Goal: Information Seeking & Learning: Find specific fact

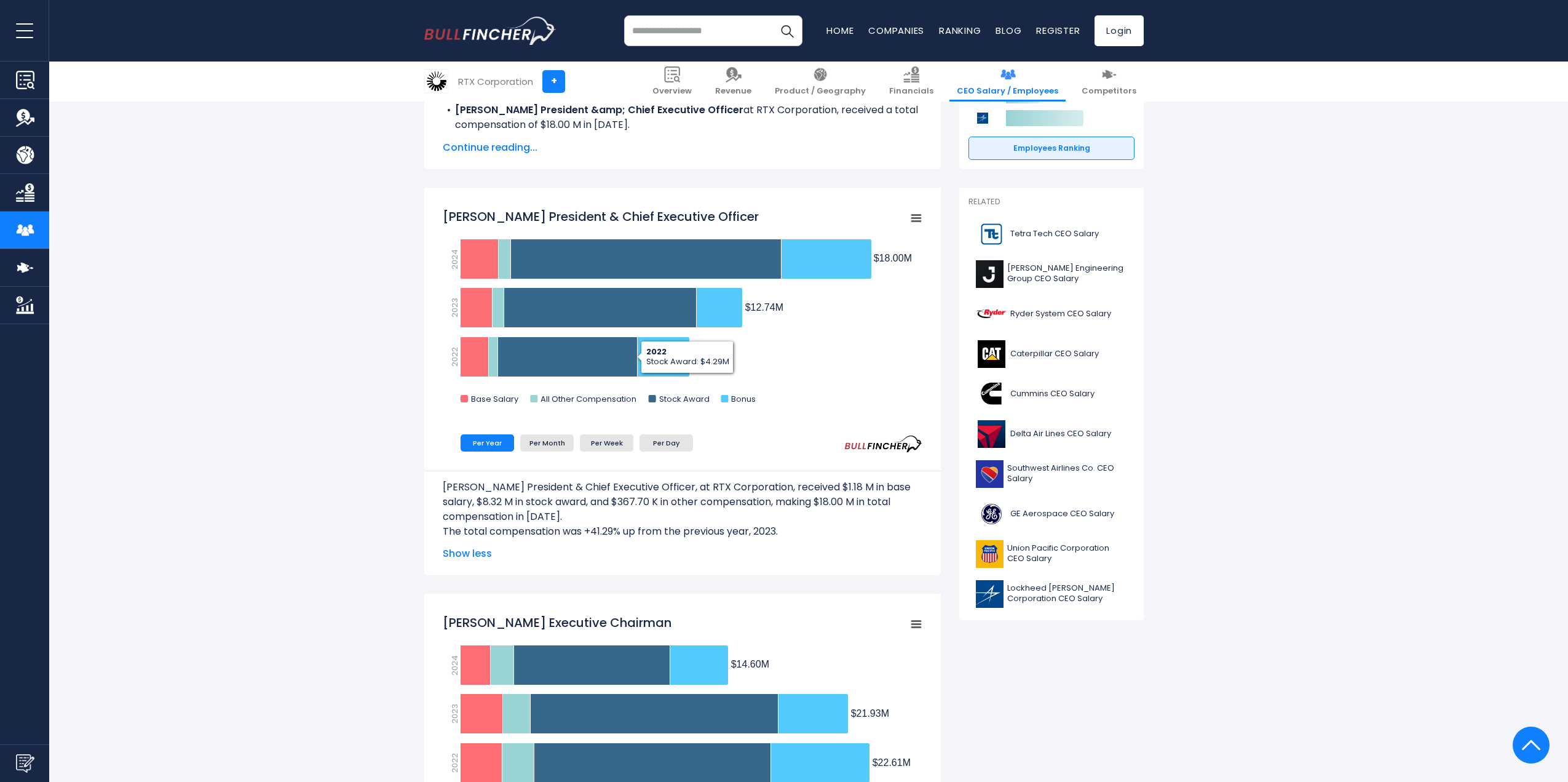
scroll to position [246, 0]
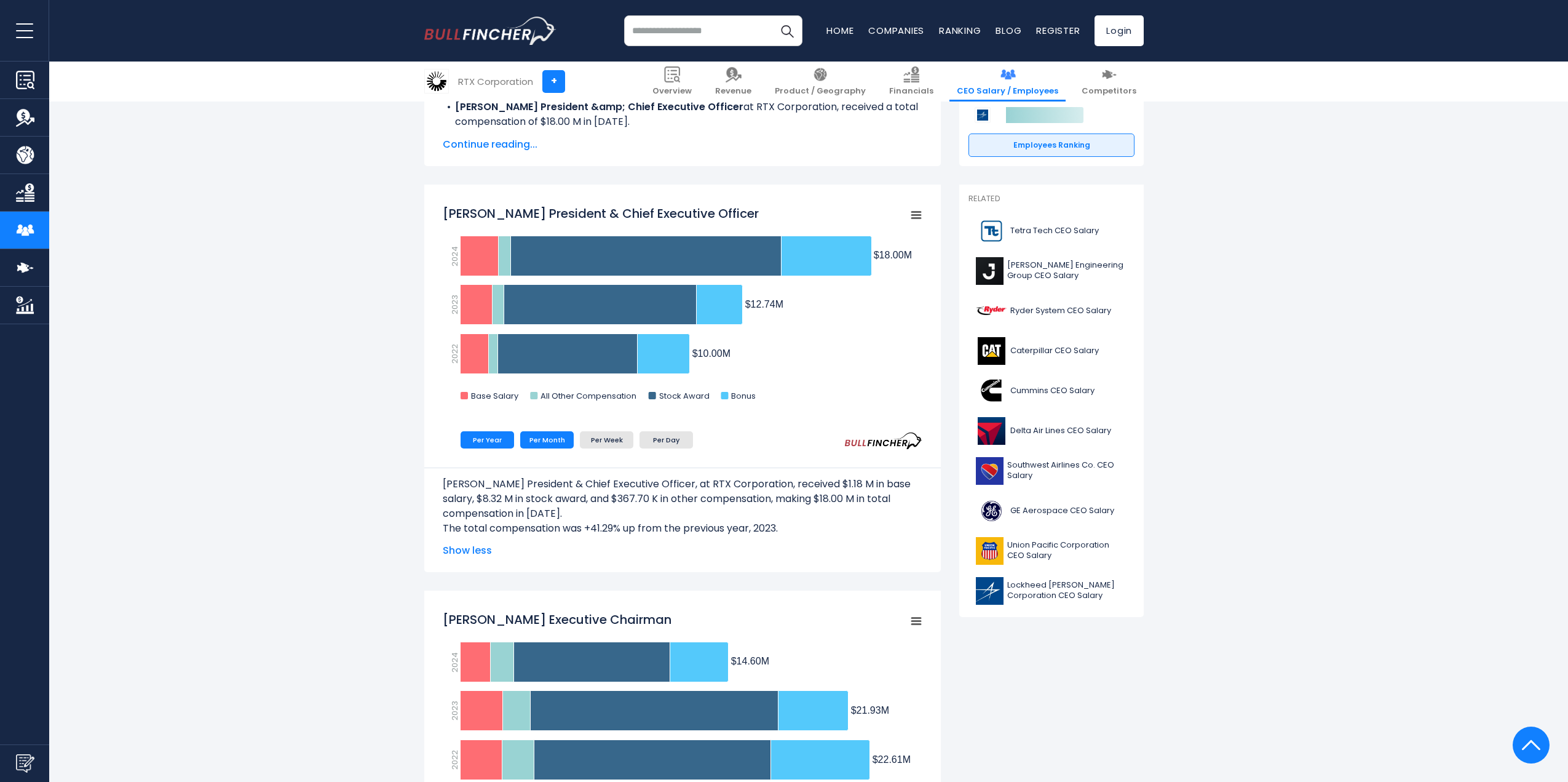
click at [564, 442] on li "Per Month" at bounding box center [547, 440] width 54 height 17
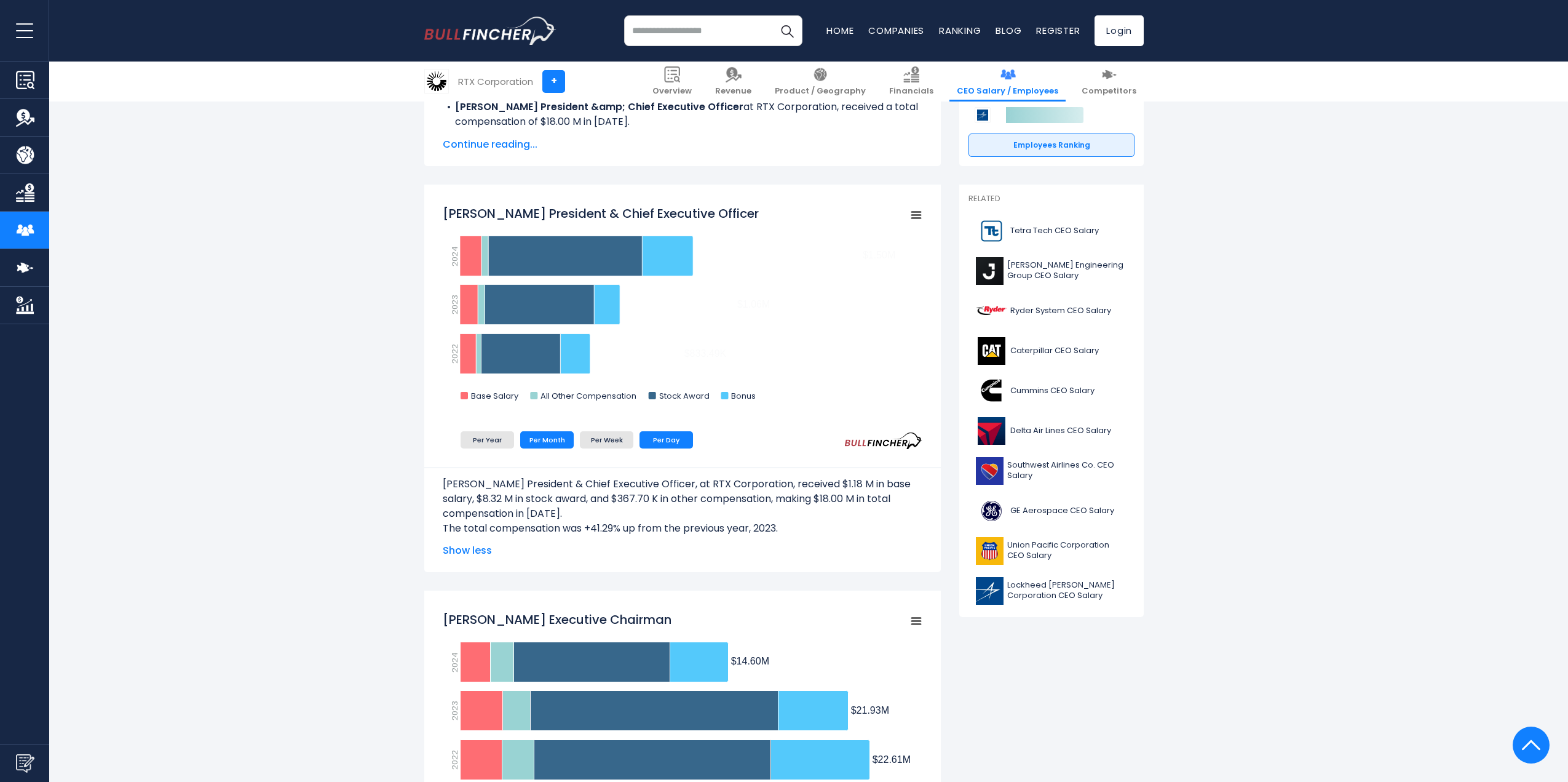
click at [652, 444] on li "Per Day" at bounding box center [667, 440] width 54 height 17
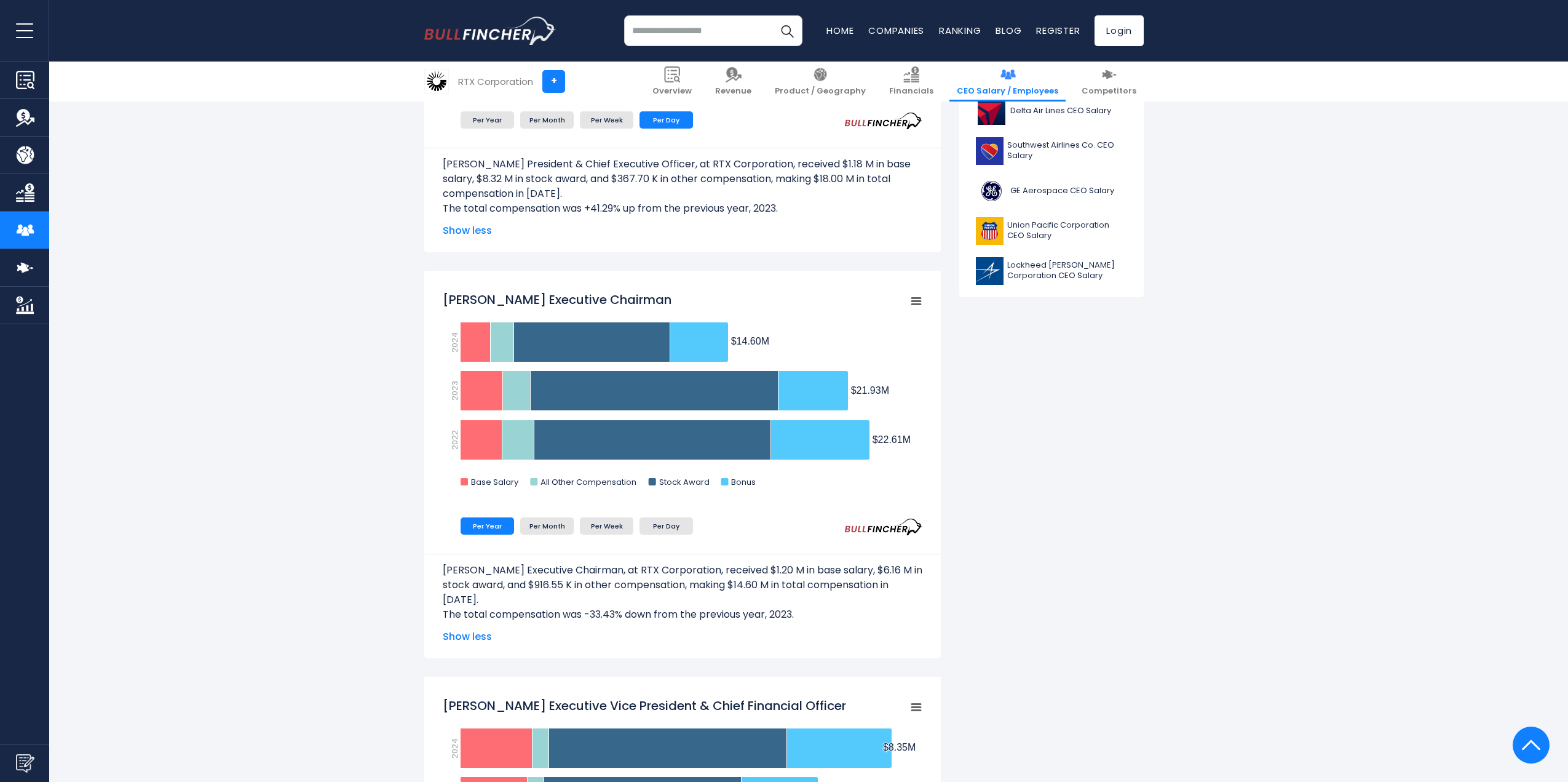
scroll to position [554, 0]
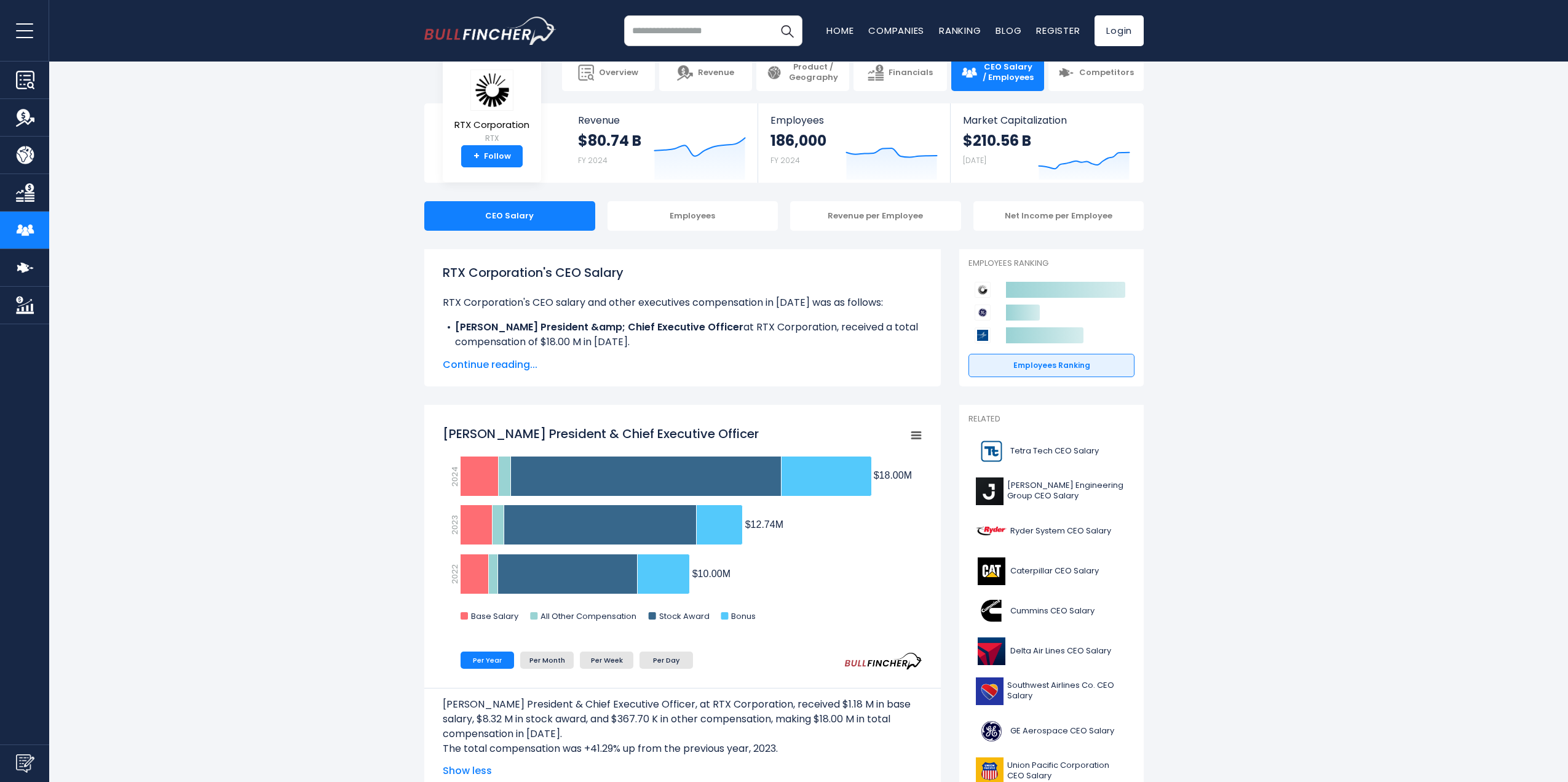
scroll to position [62, 0]
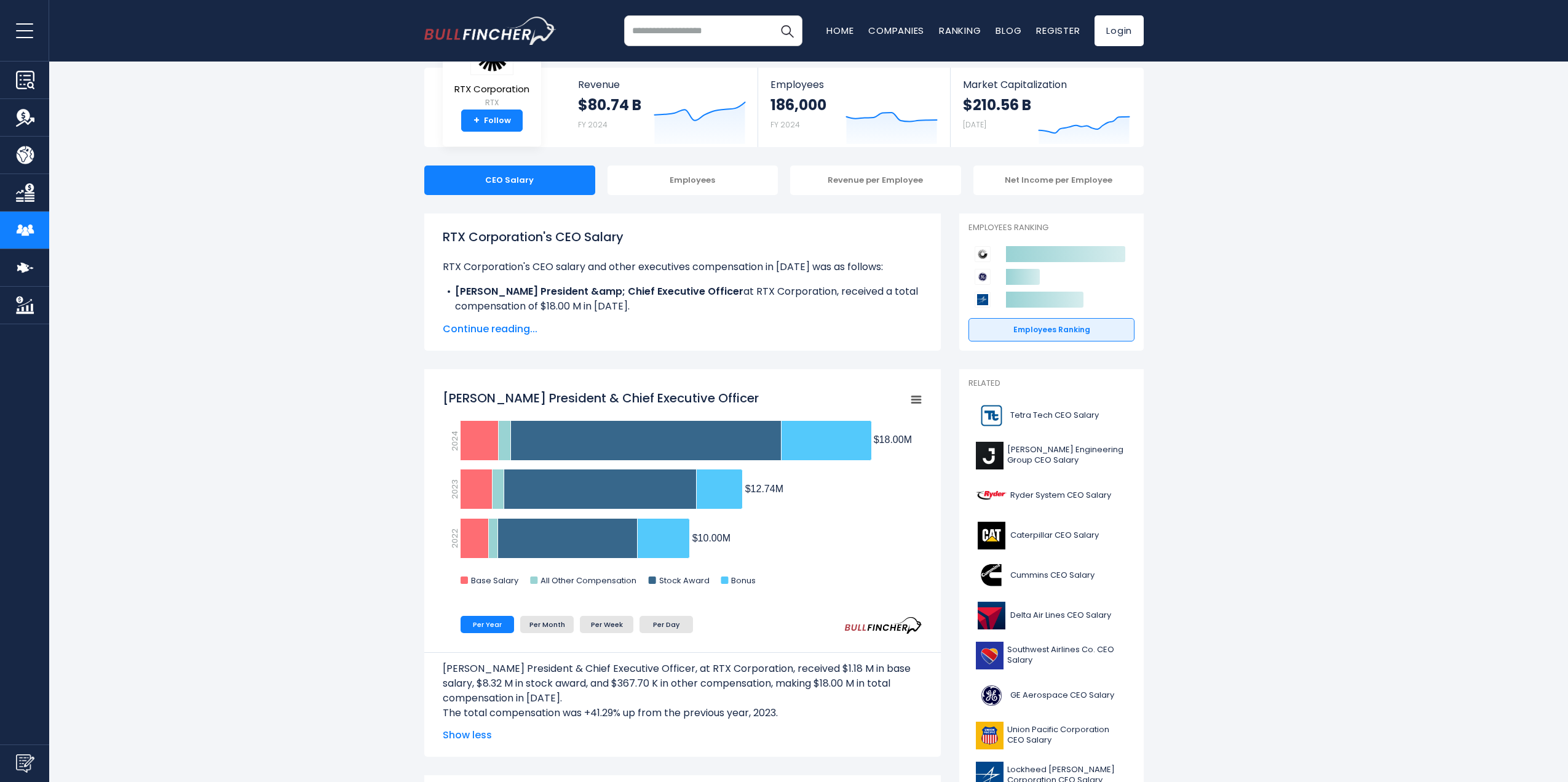
drag, startPoint x: 465, startPoint y: 396, endPoint x: 590, endPoint y: 411, distance: 125.9
click at [593, 399] on tspan "[PERSON_NAME] President & Chief Executive Officer" at bounding box center [601, 398] width 316 height 17
drag, startPoint x: 534, startPoint y: 418, endPoint x: 506, endPoint y: 408, distance: 29.7
click at [531, 418] on rect "Christopher T. Calio President & Chief Executive Officer" at bounding box center [683, 490] width 480 height 215
drag, startPoint x: 444, startPoint y: 395, endPoint x: 543, endPoint y: 531, distance: 168.2
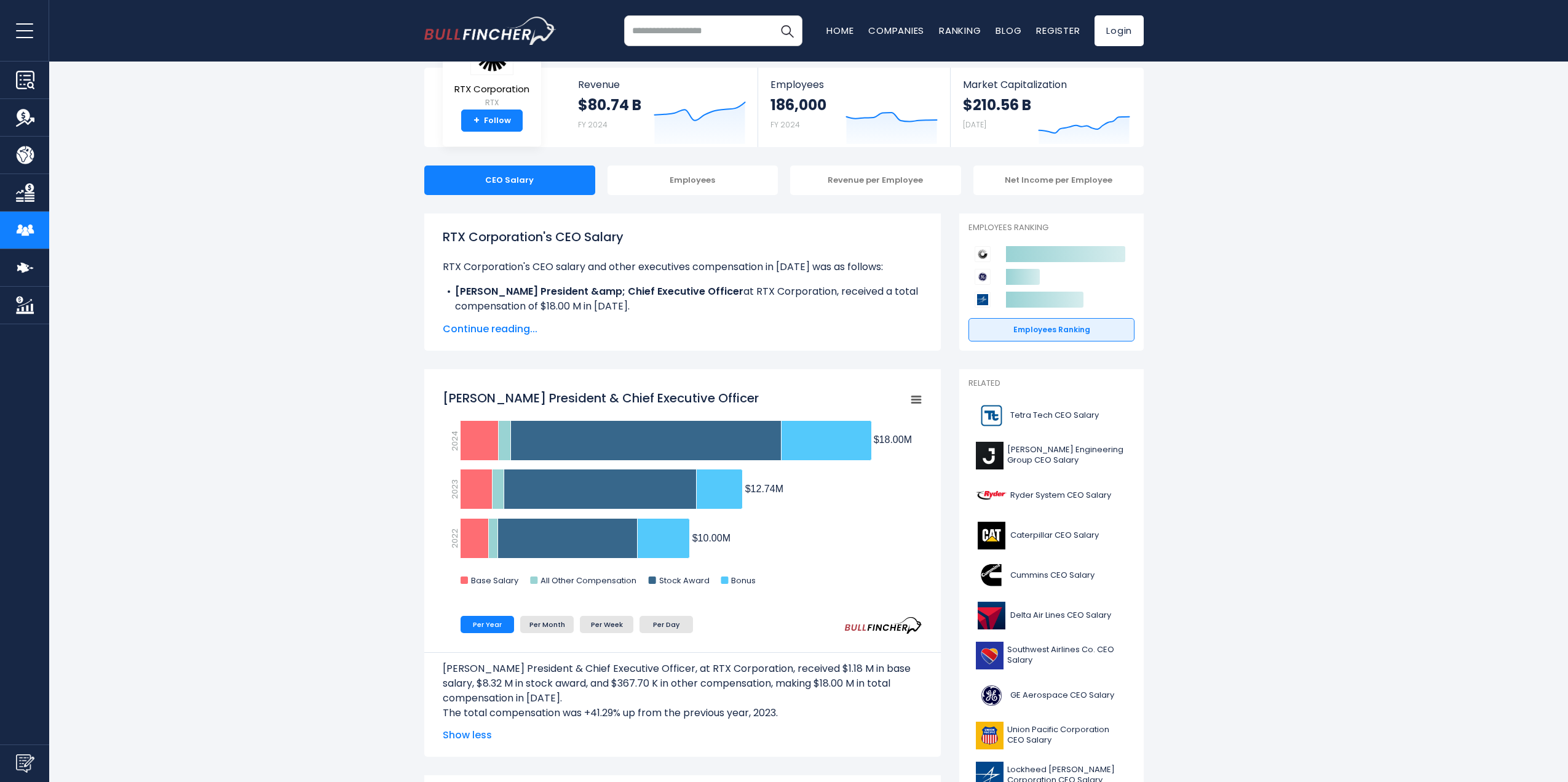
click at [534, 403] on tspan "[PERSON_NAME] President & Chief Executive Officer" at bounding box center [601, 398] width 316 height 17
